Goal: Obtain resource: Download file/media

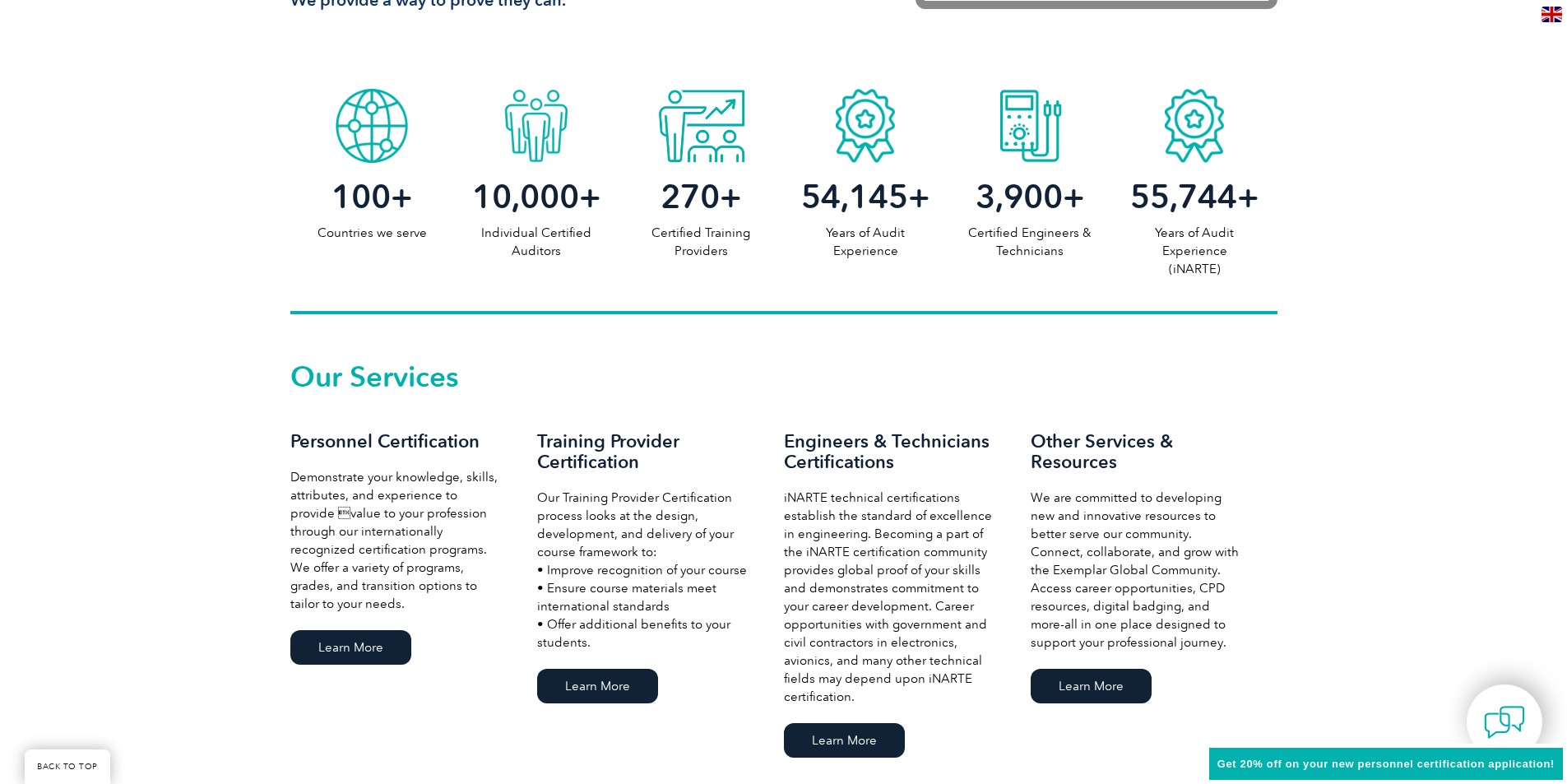
scroll to position [904, 0]
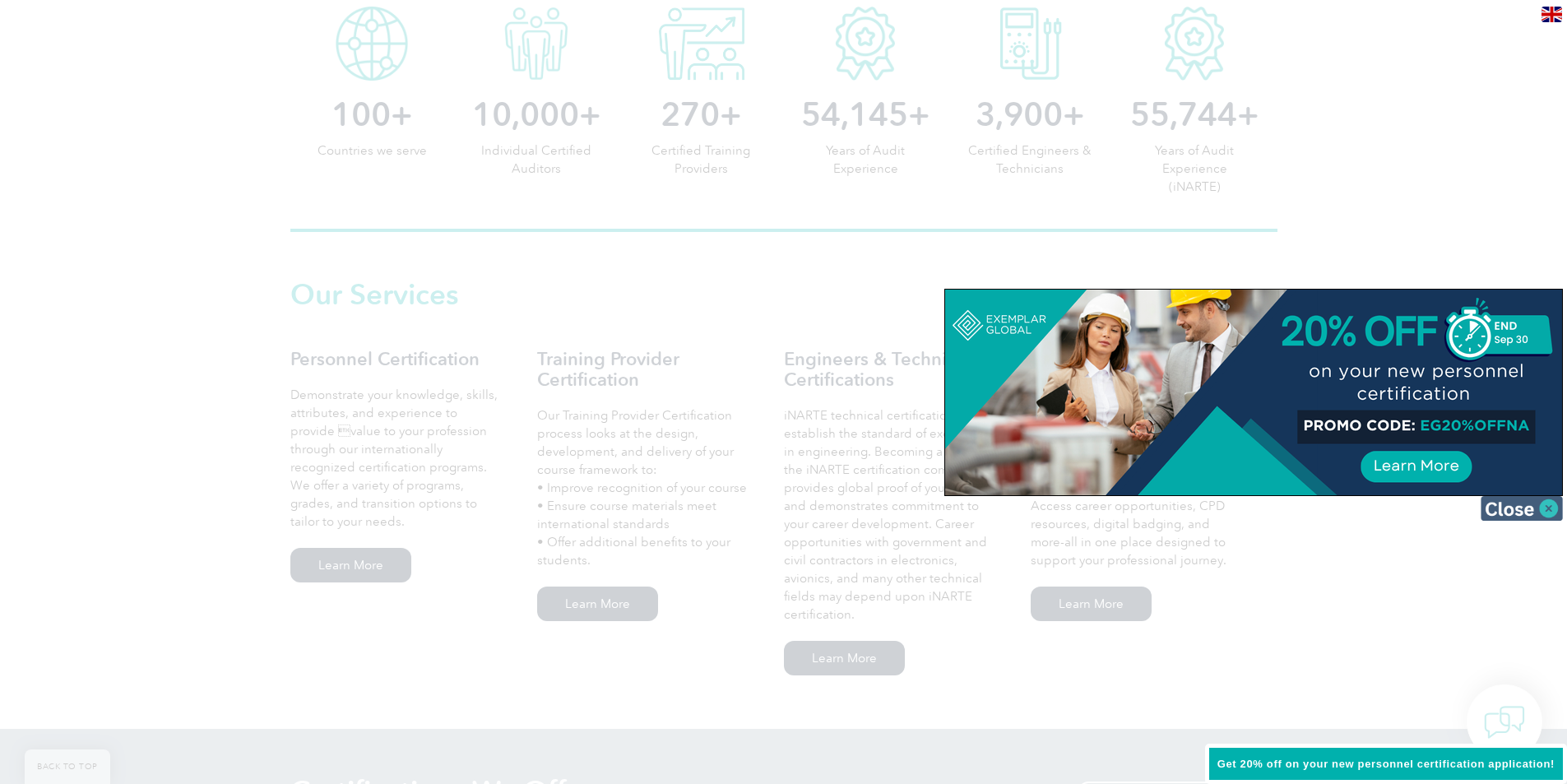
click at [1520, 515] on img at bounding box center [1522, 508] width 82 height 24
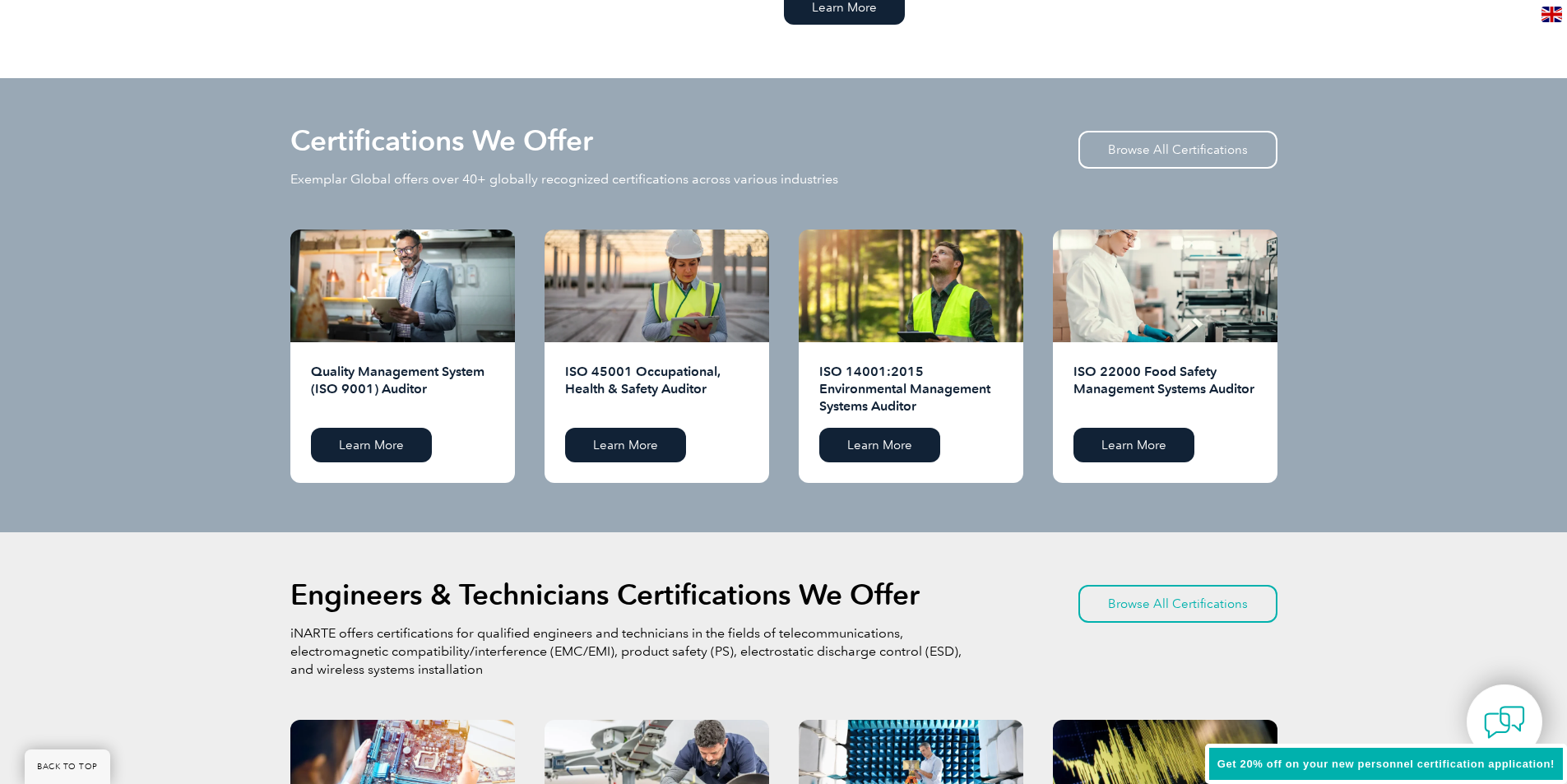
scroll to position [1562, 0]
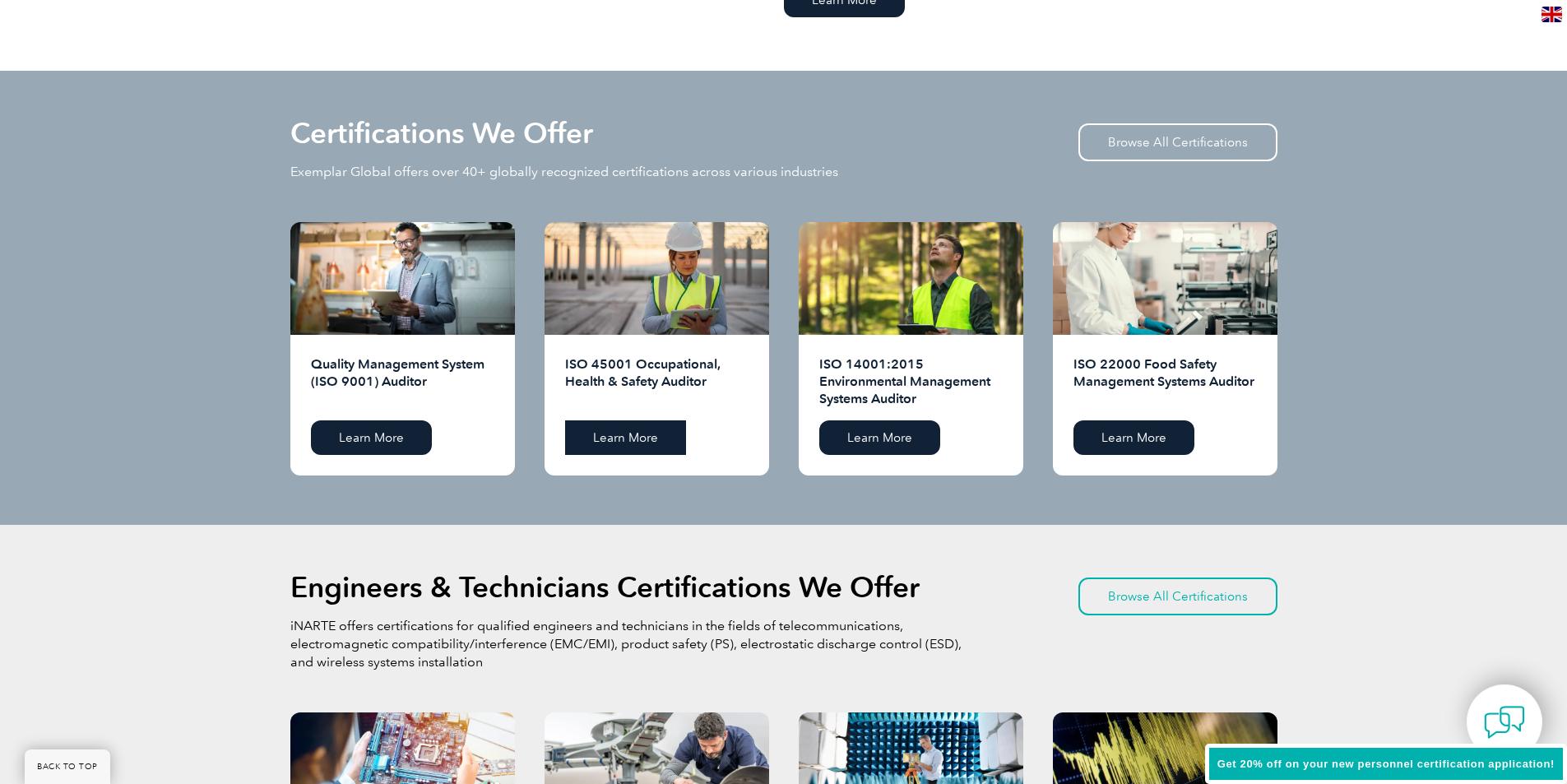
click at [631, 442] on link "Learn More" at bounding box center [626, 437] width 121 height 34
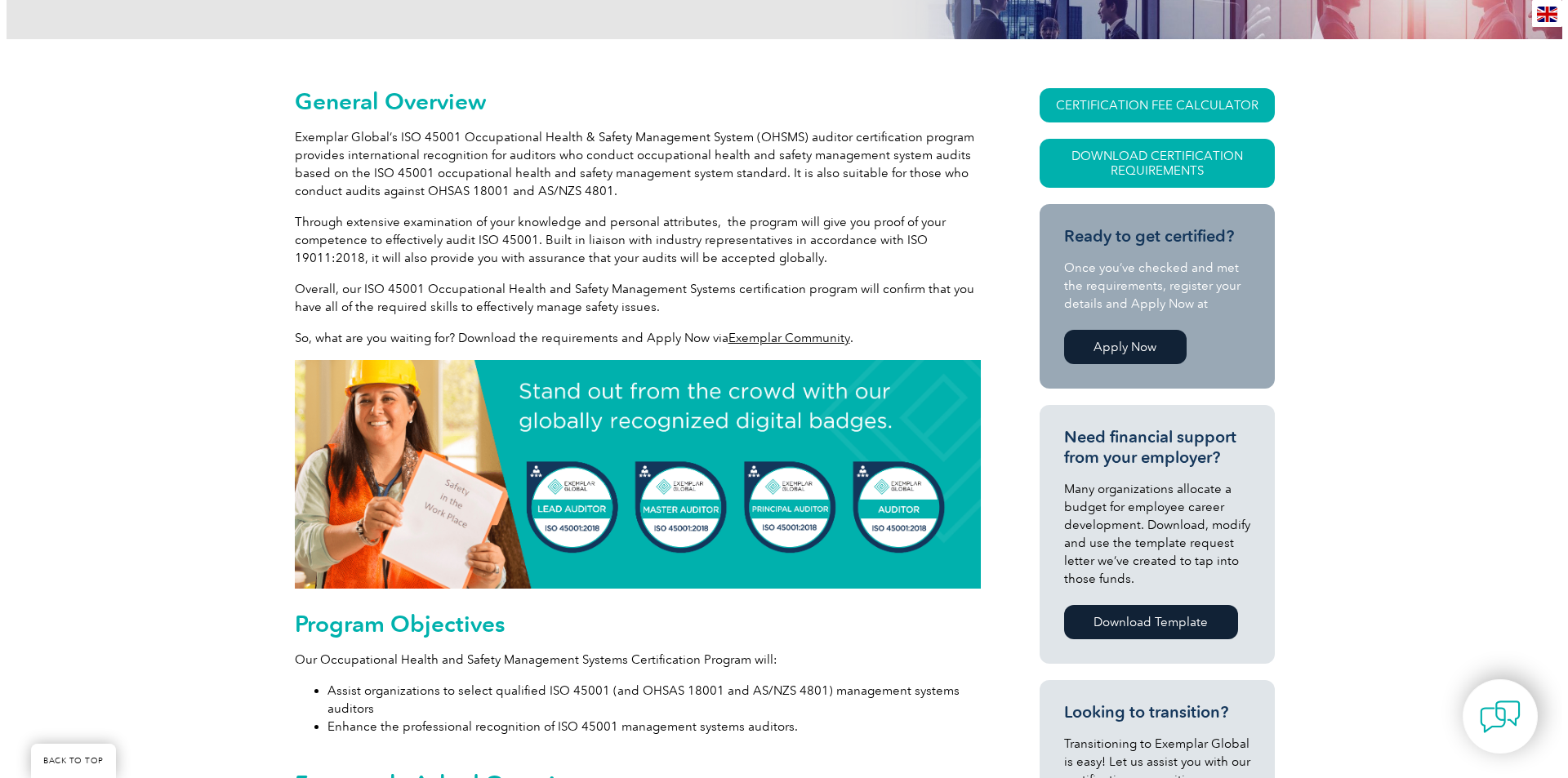
scroll to position [326, 0]
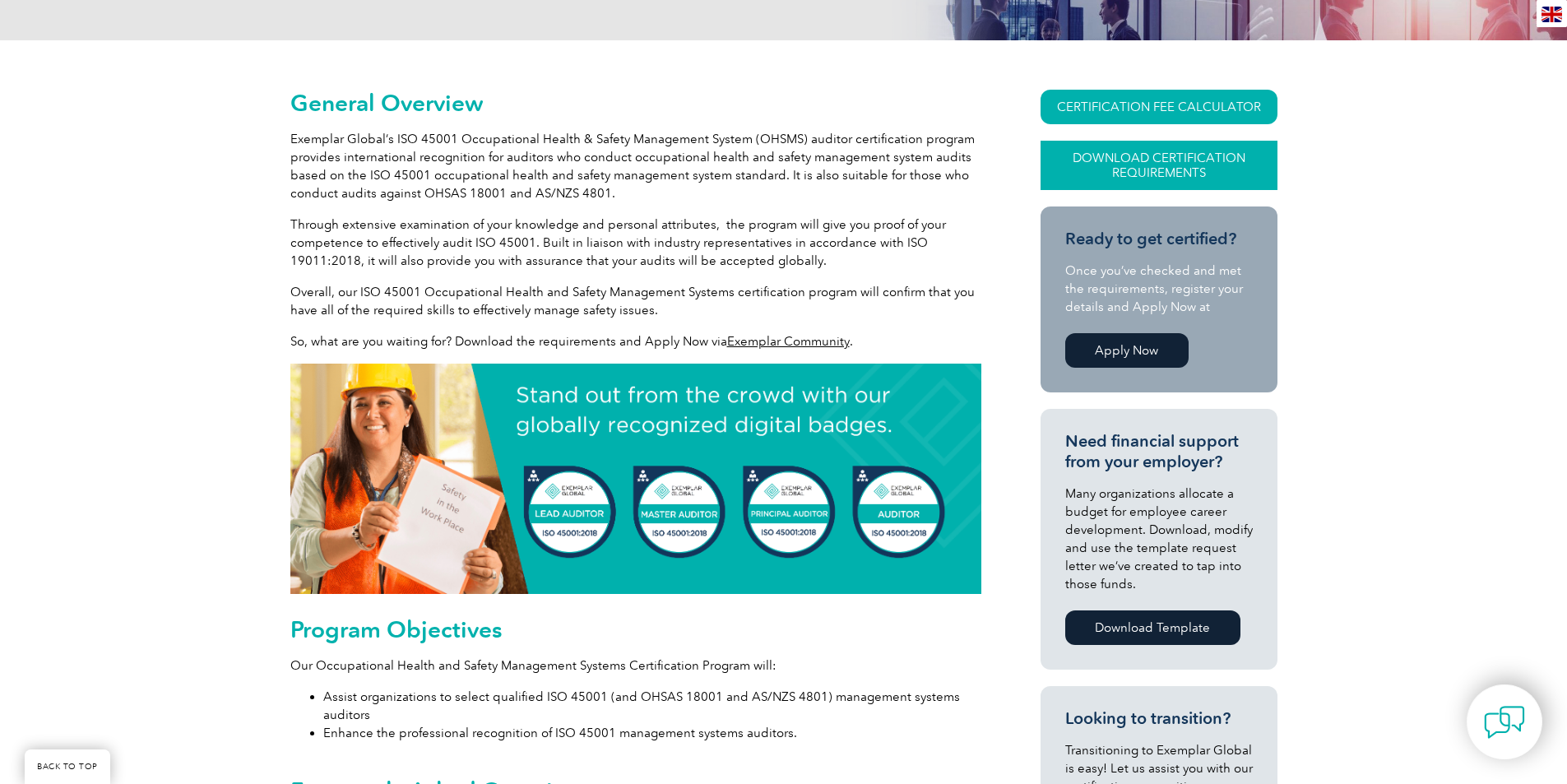
click at [1111, 162] on link "Download Certification Requirements" at bounding box center [1159, 165] width 237 height 49
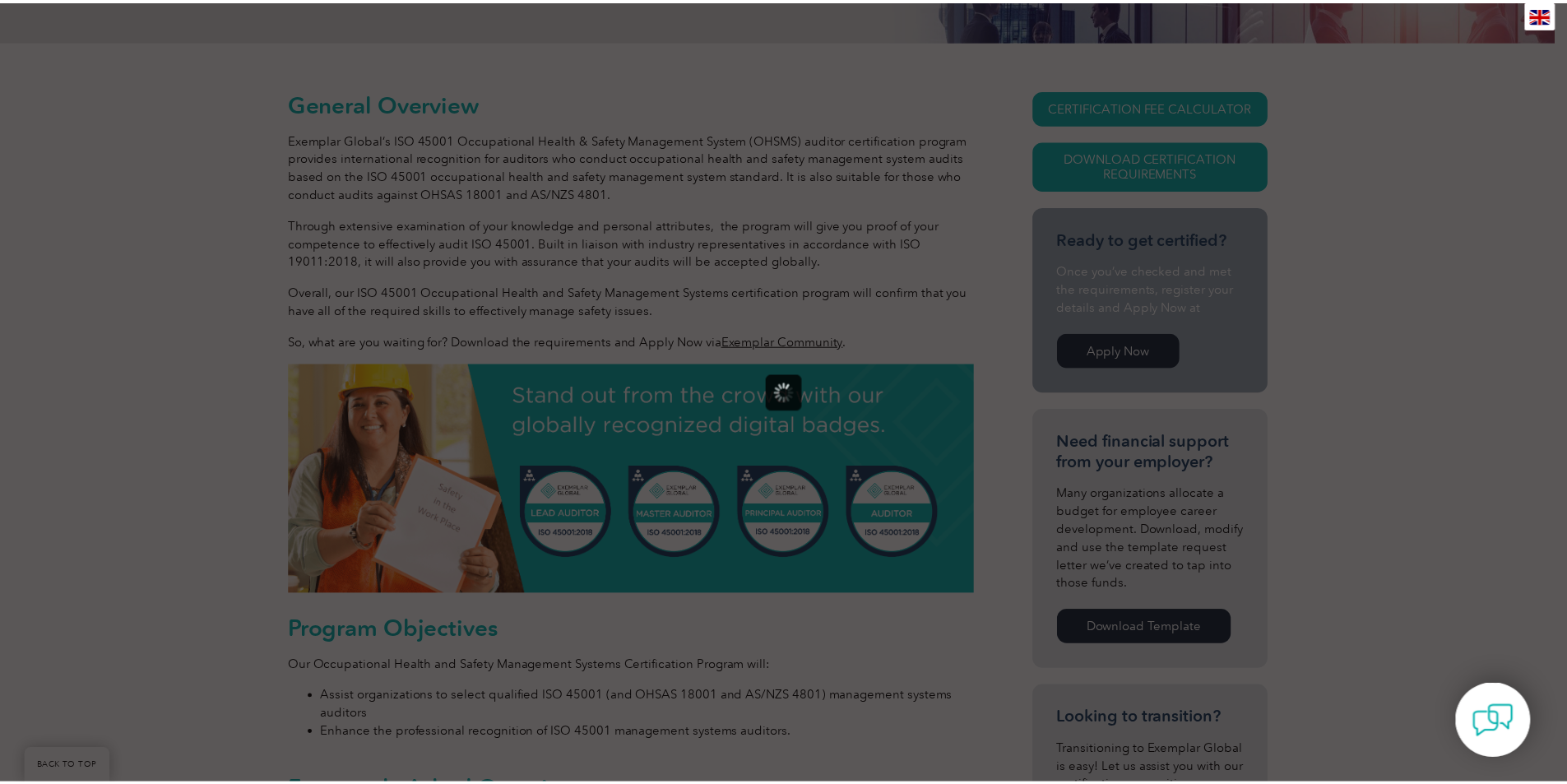
scroll to position [0, 0]
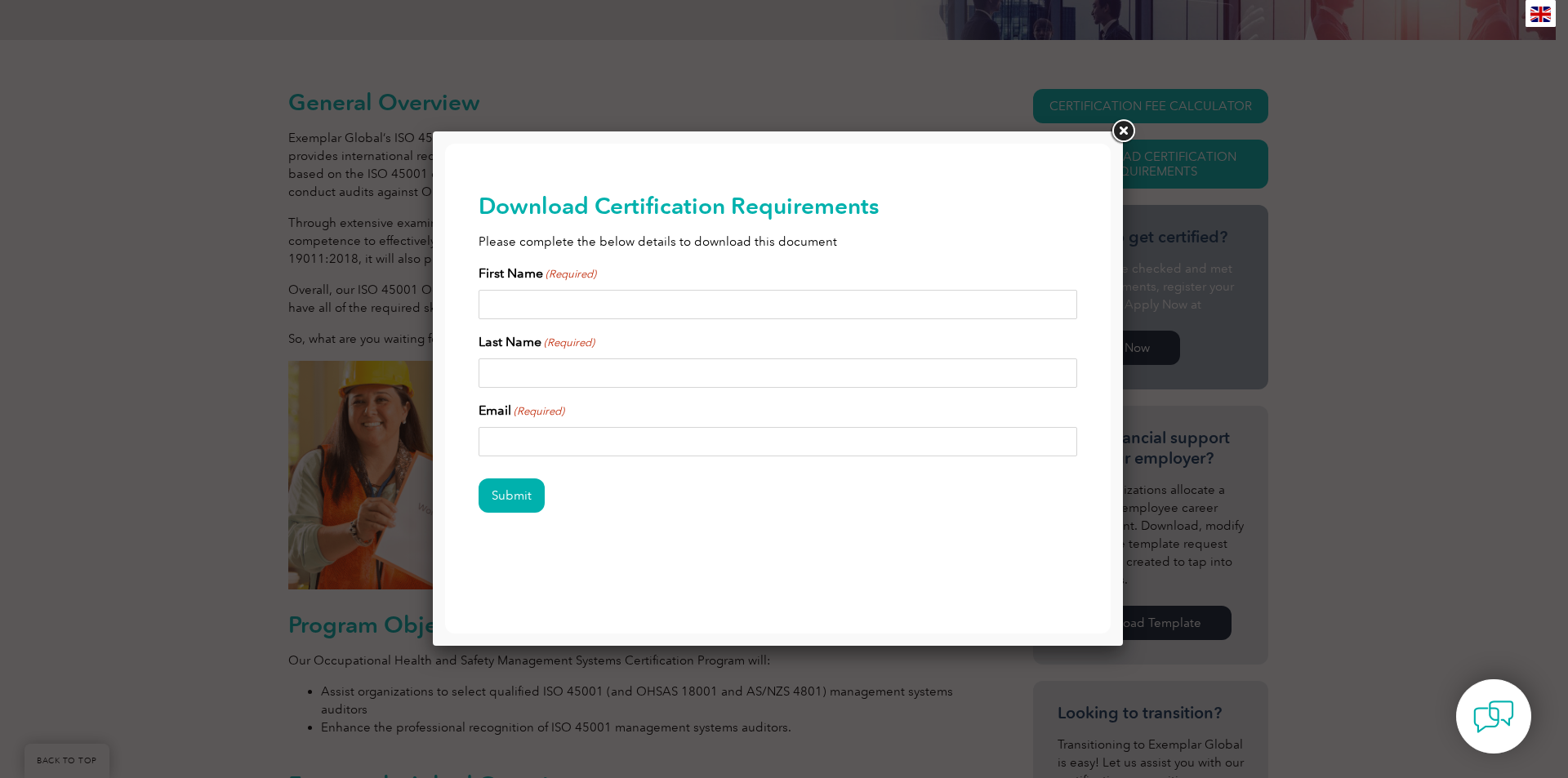
click at [1126, 125] on link at bounding box center [1122, 131] width 30 height 30
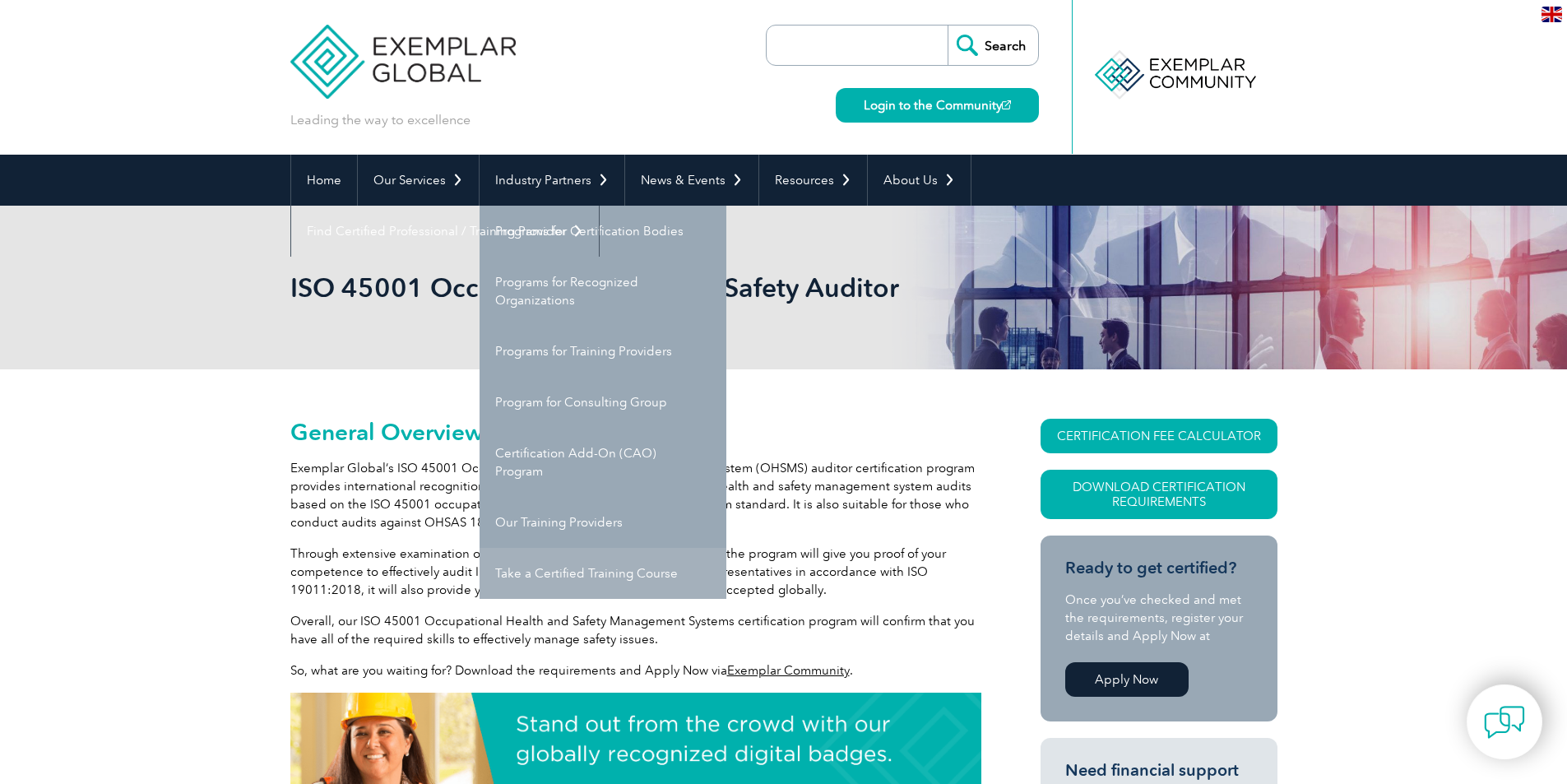
click at [603, 575] on link "Take a Certified Training Course" at bounding box center [603, 573] width 247 height 51
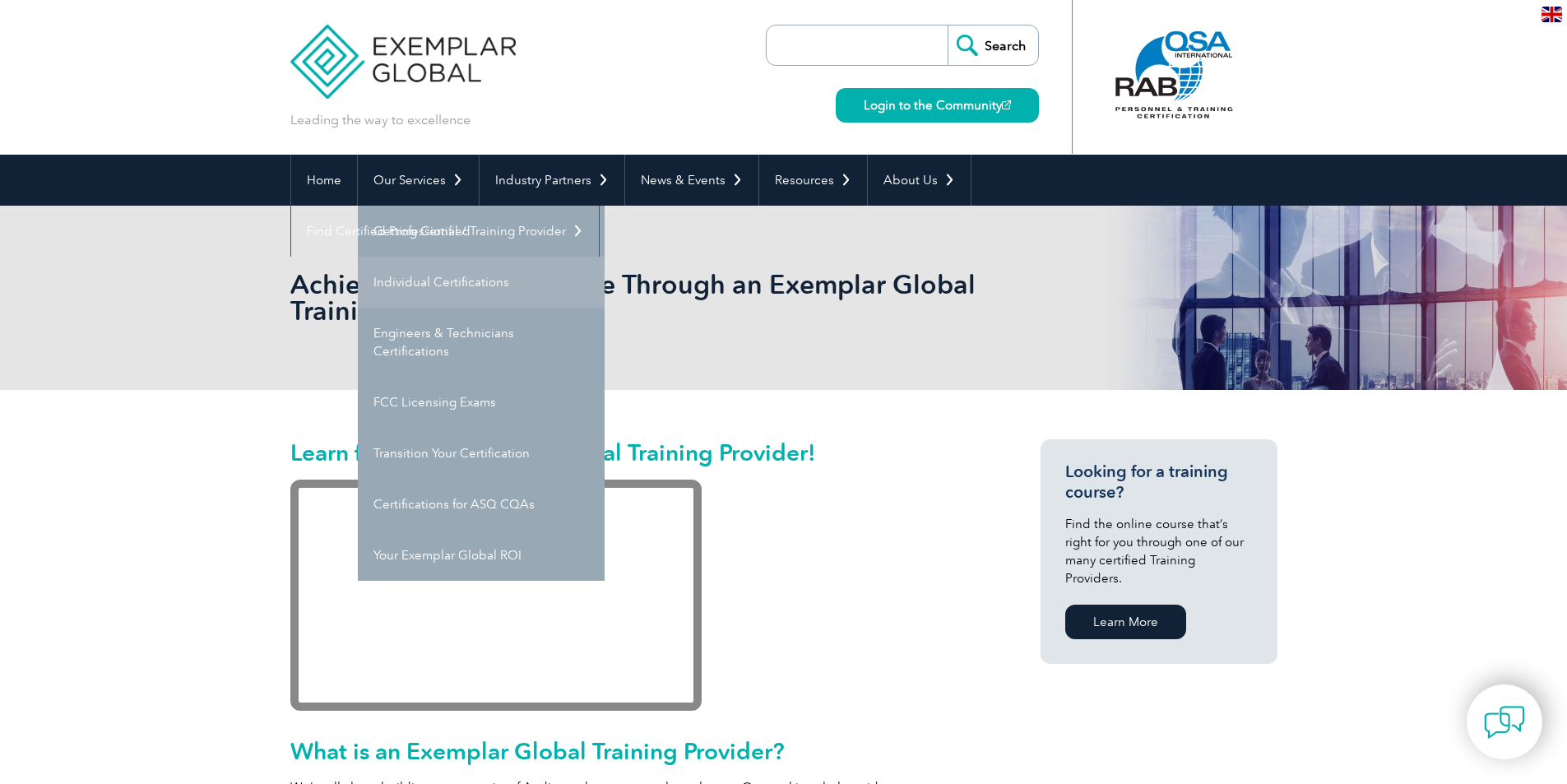
click at [409, 275] on link "Individual Certifications" at bounding box center [481, 282] width 247 height 51
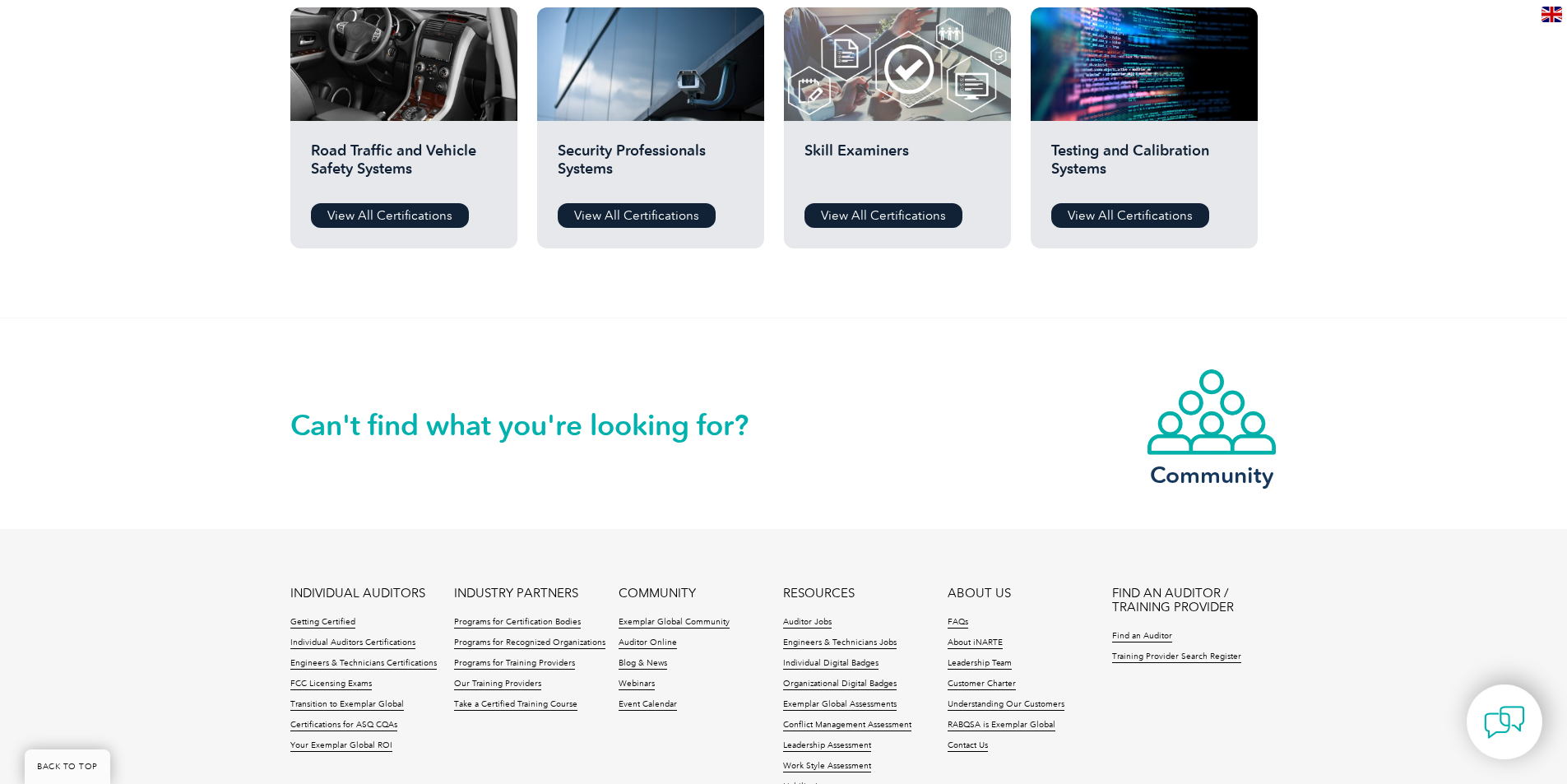
scroll to position [1480, 0]
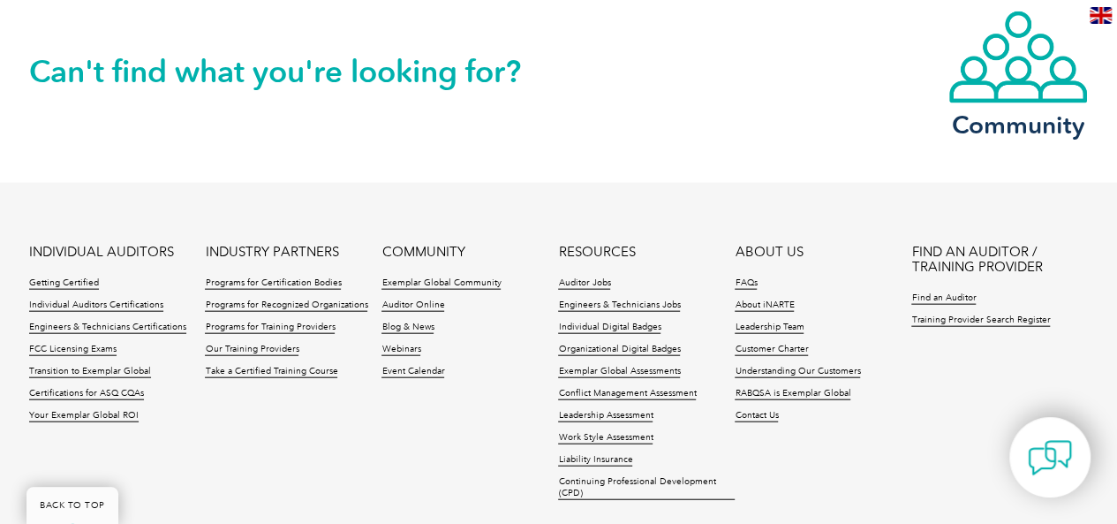
scroll to position [2022, 0]
